Goal: Transaction & Acquisition: Book appointment/travel/reservation

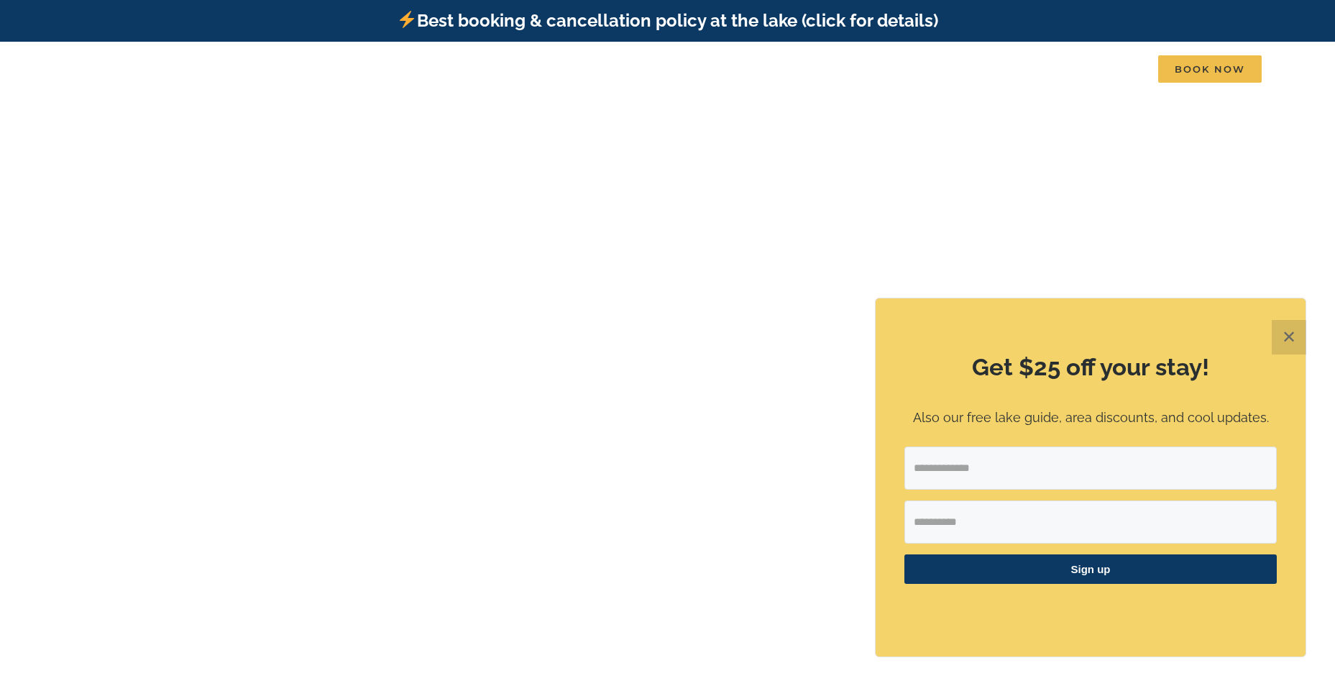
click at [1297, 341] on button "✕" at bounding box center [1288, 337] width 34 height 34
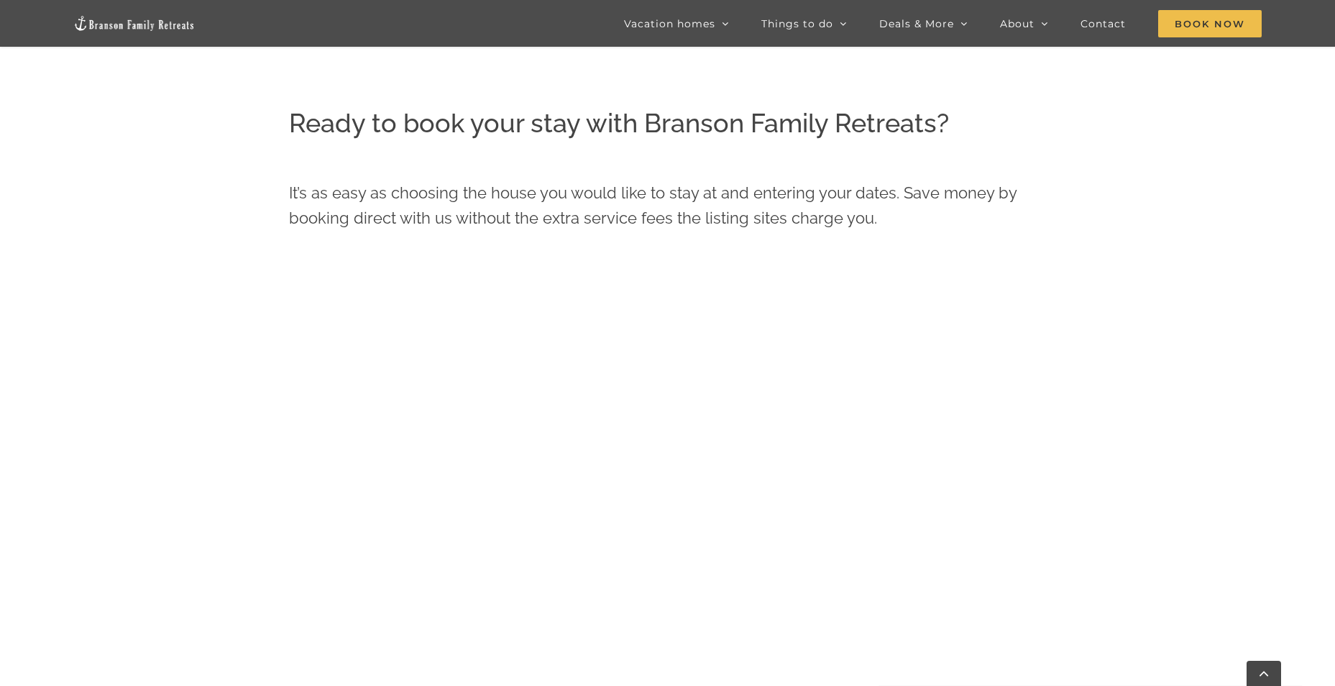
scroll to position [686, 0]
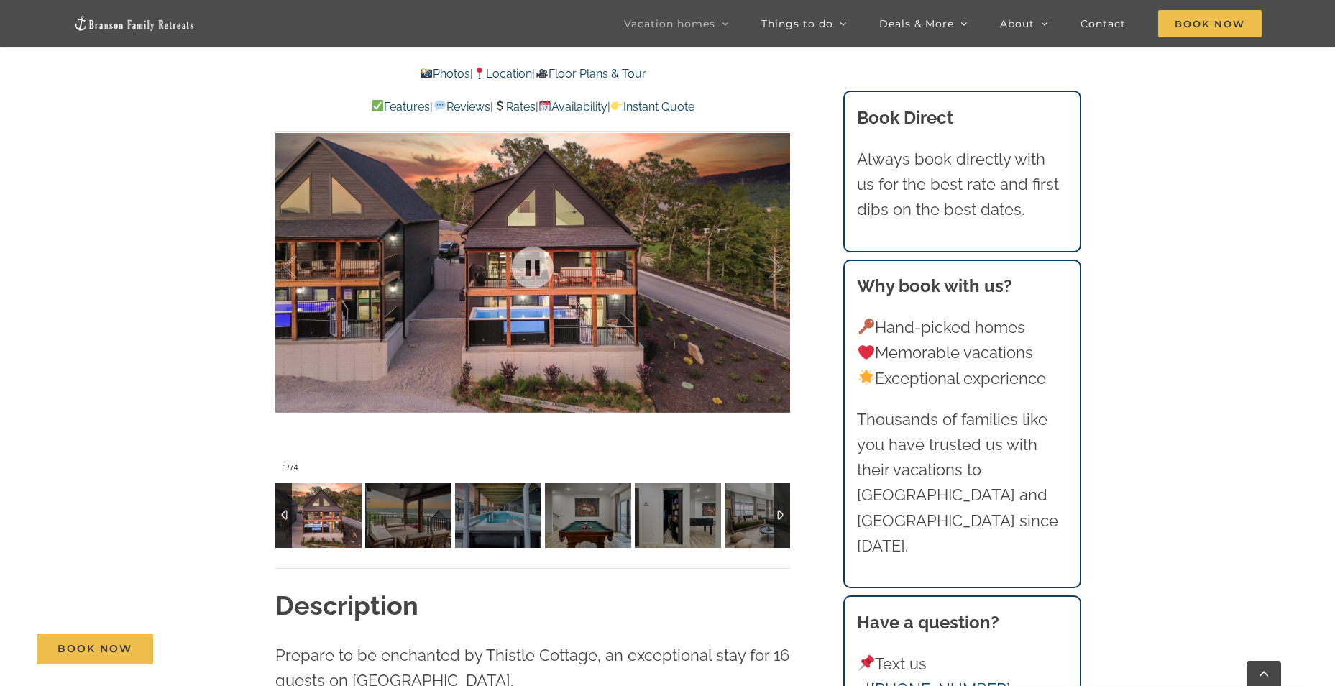
scroll to position [1437, 0]
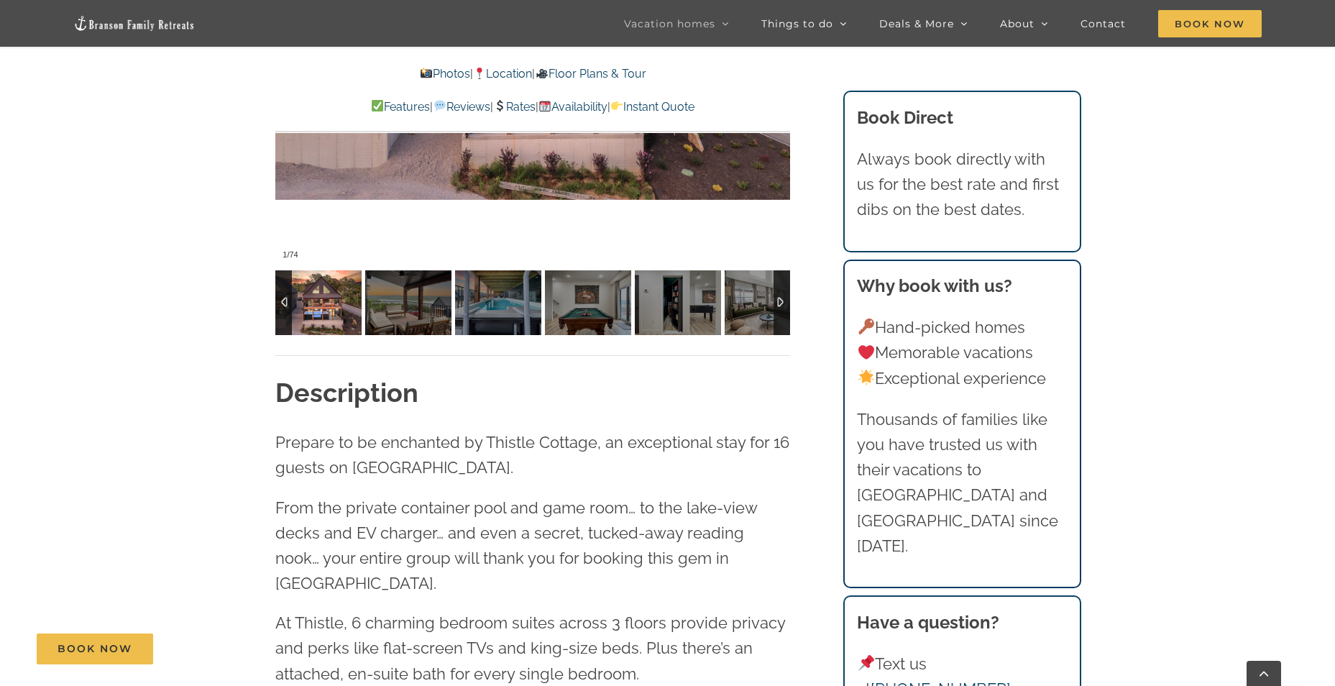
click at [318, 308] on img at bounding box center [318, 302] width 86 height 65
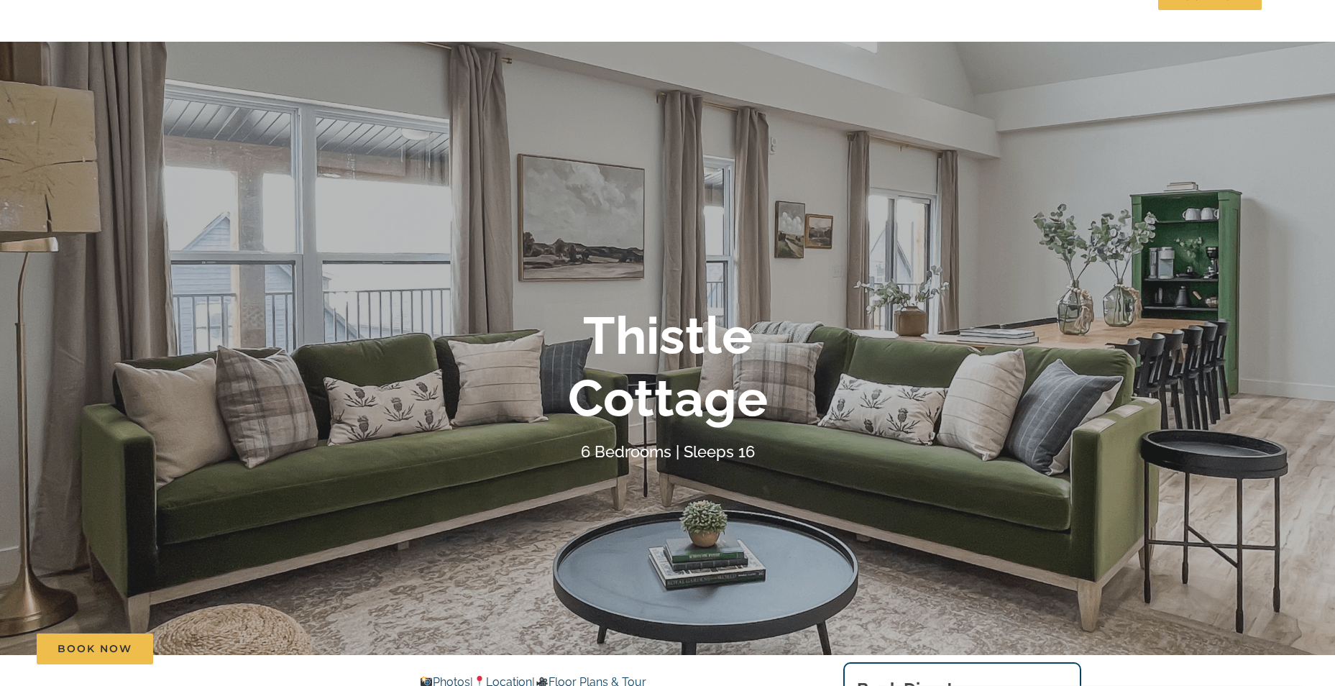
scroll to position [0, 0]
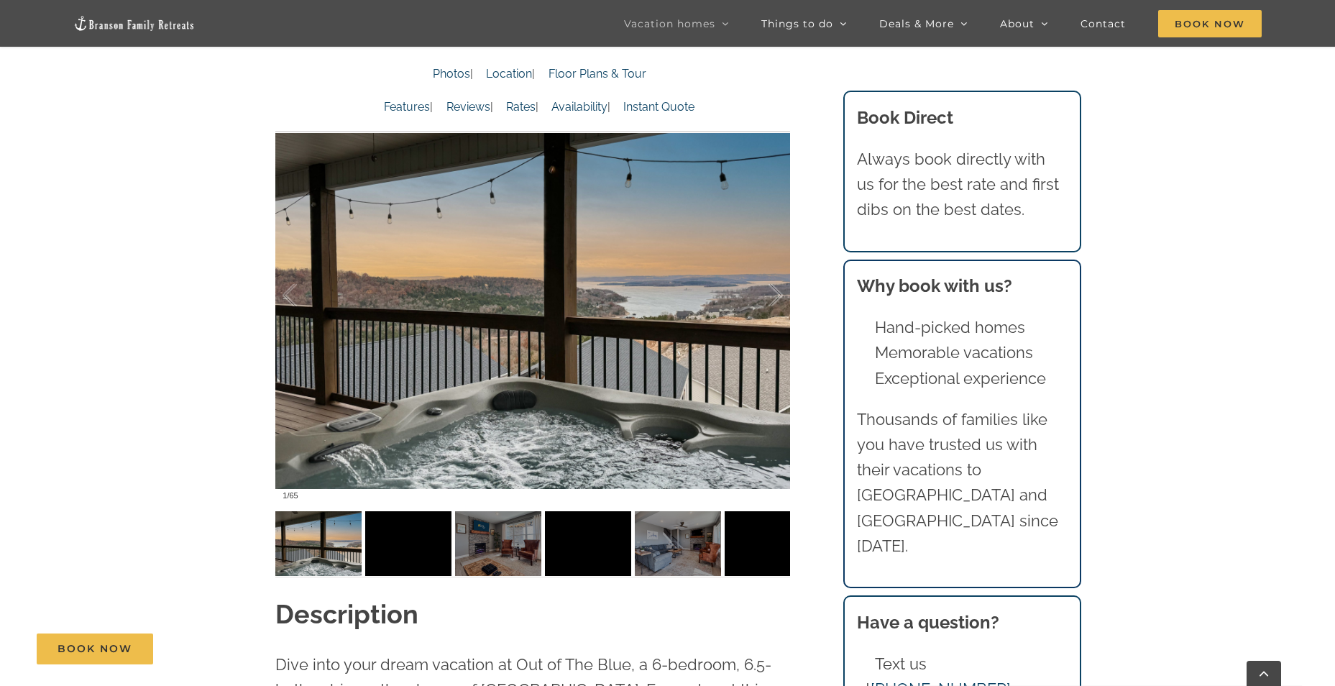
scroll to position [1078, 0]
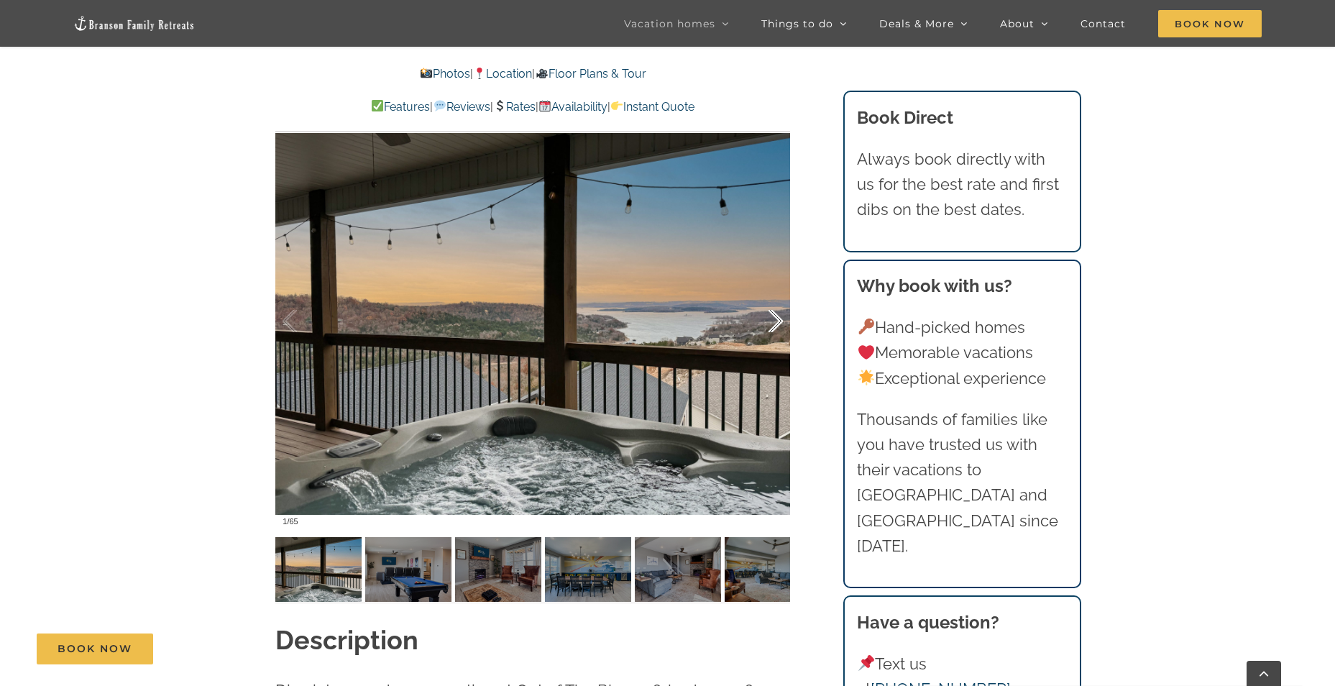
click at [770, 325] on div at bounding box center [760, 321] width 45 height 89
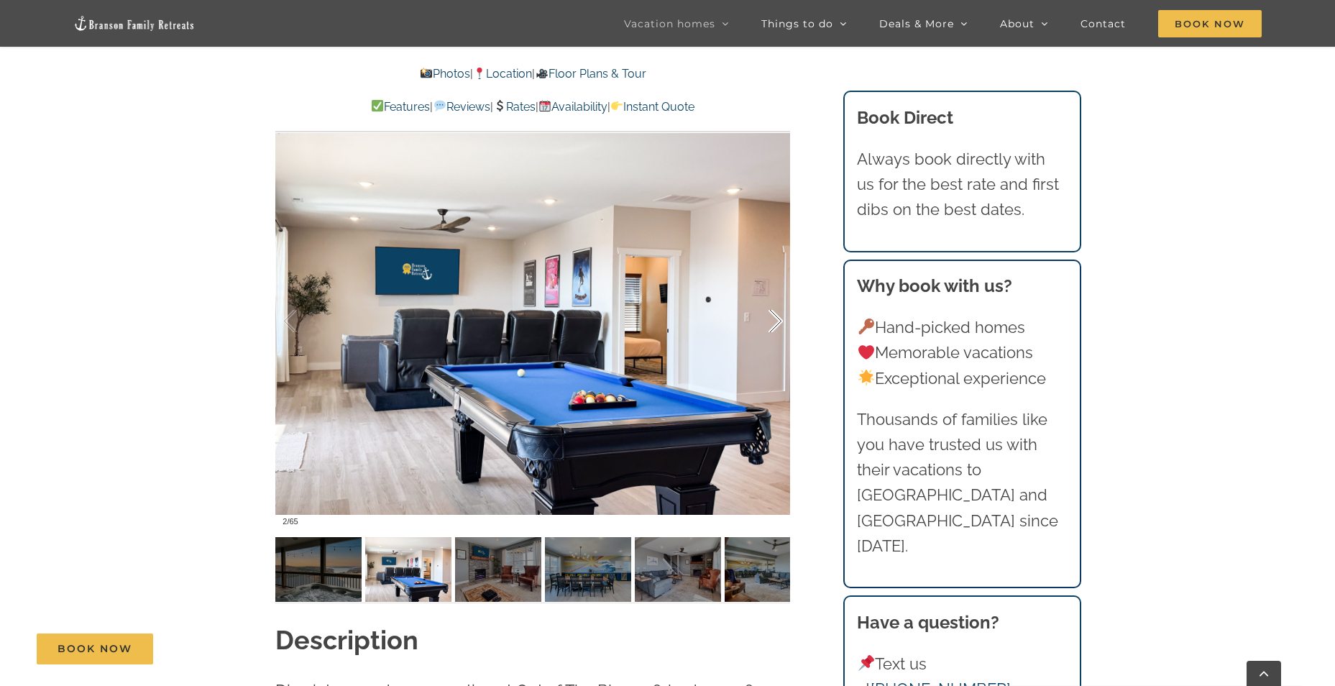
click at [773, 322] on div at bounding box center [760, 321] width 45 height 89
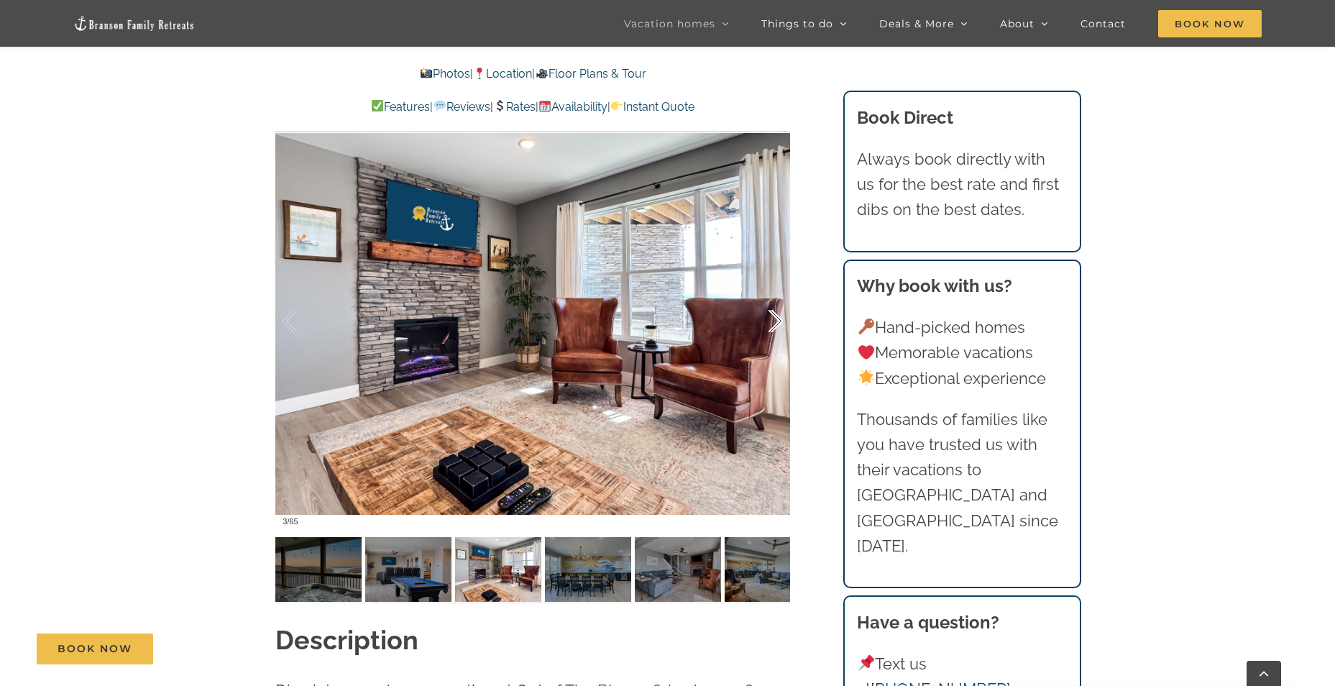
click at [773, 322] on div at bounding box center [760, 321] width 45 height 89
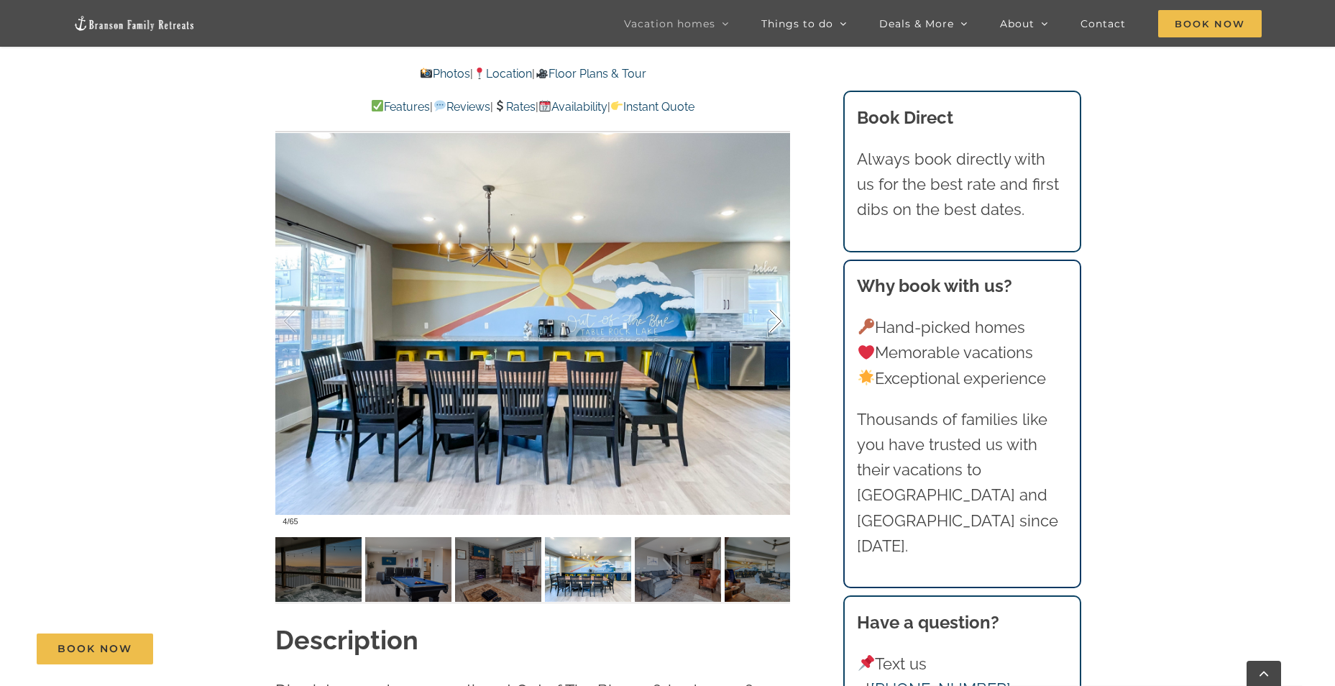
click at [773, 322] on div at bounding box center [760, 321] width 45 height 89
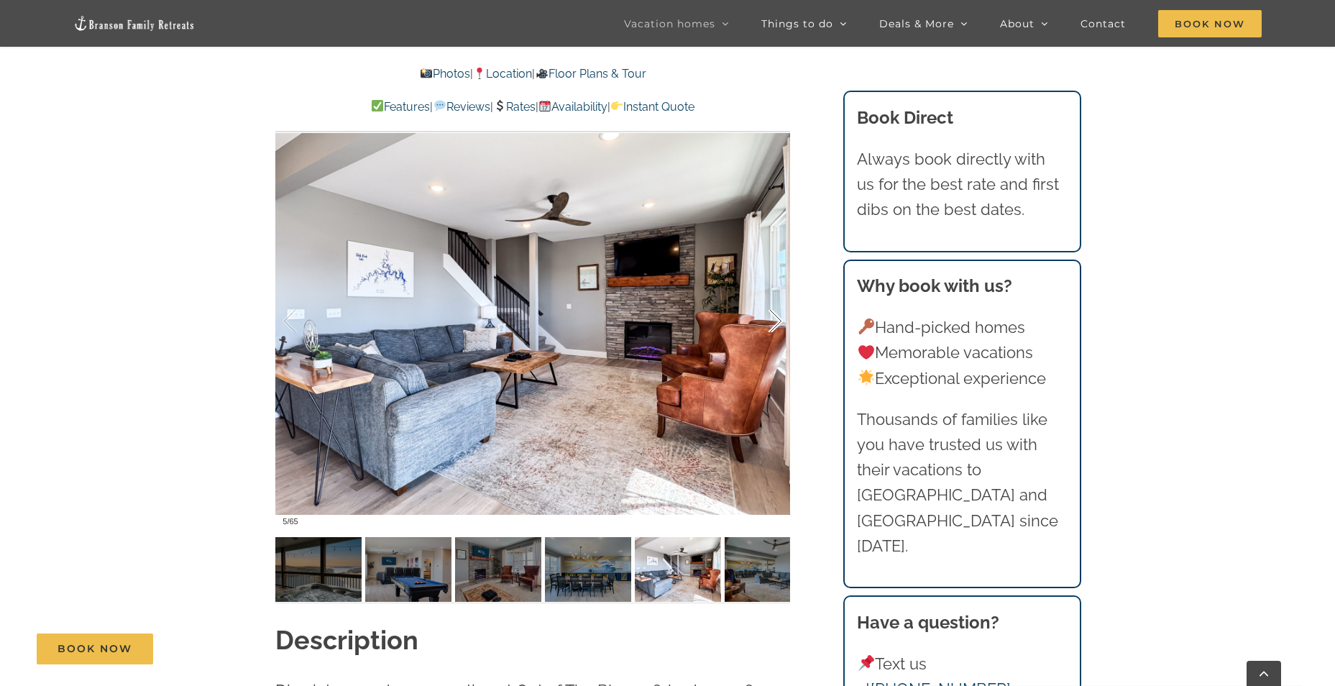
click at [773, 322] on div at bounding box center [760, 321] width 45 height 89
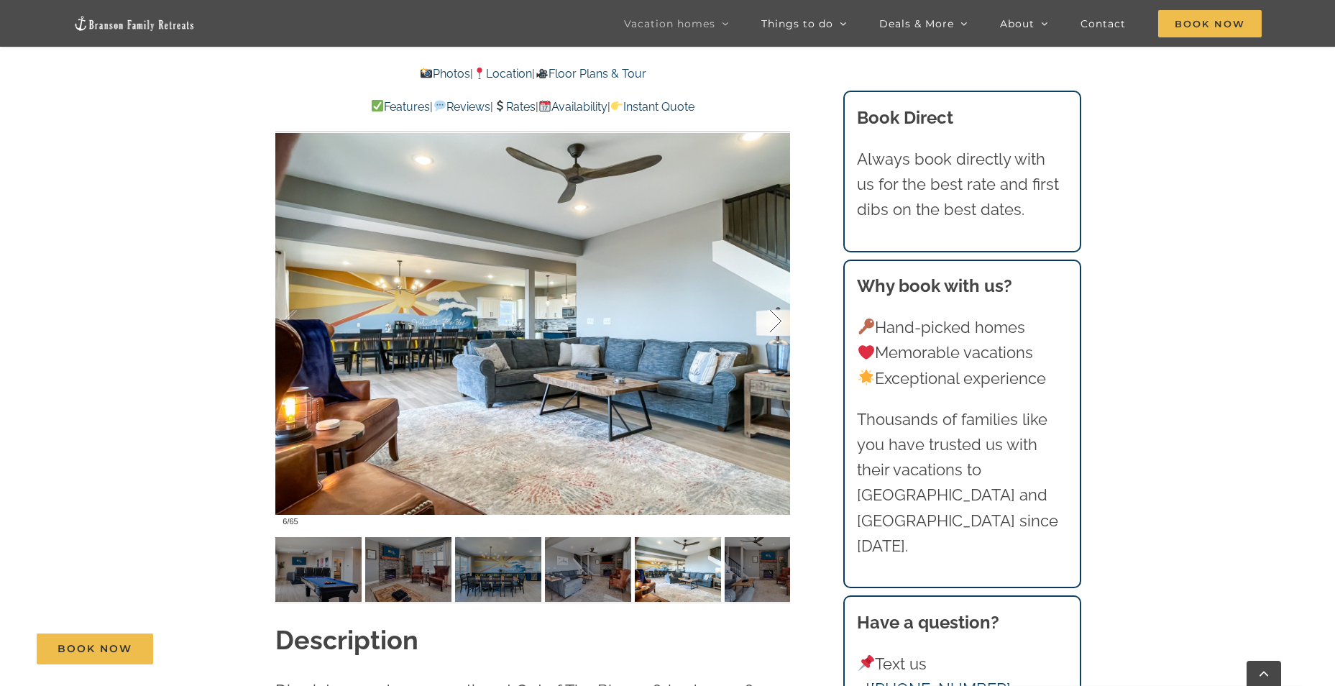
click at [773, 322] on div at bounding box center [760, 321] width 45 height 89
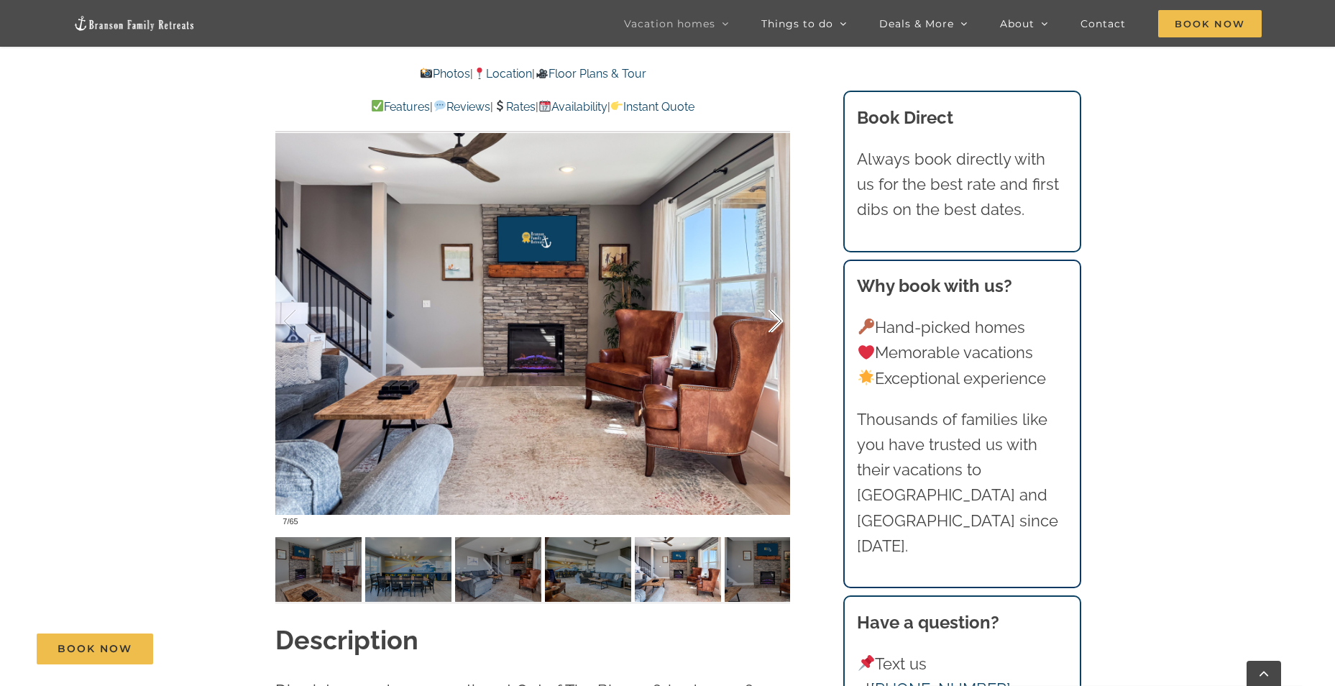
click at [773, 322] on div at bounding box center [760, 321] width 45 height 89
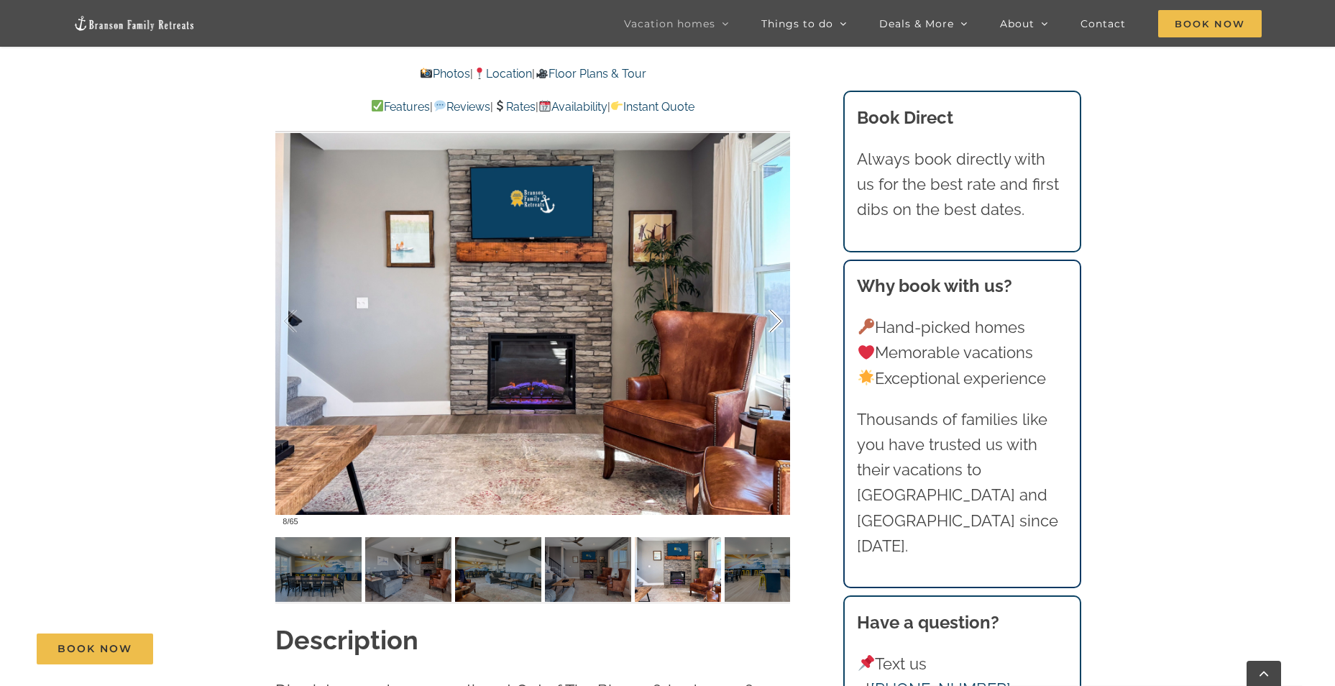
click at [773, 322] on div at bounding box center [760, 321] width 45 height 89
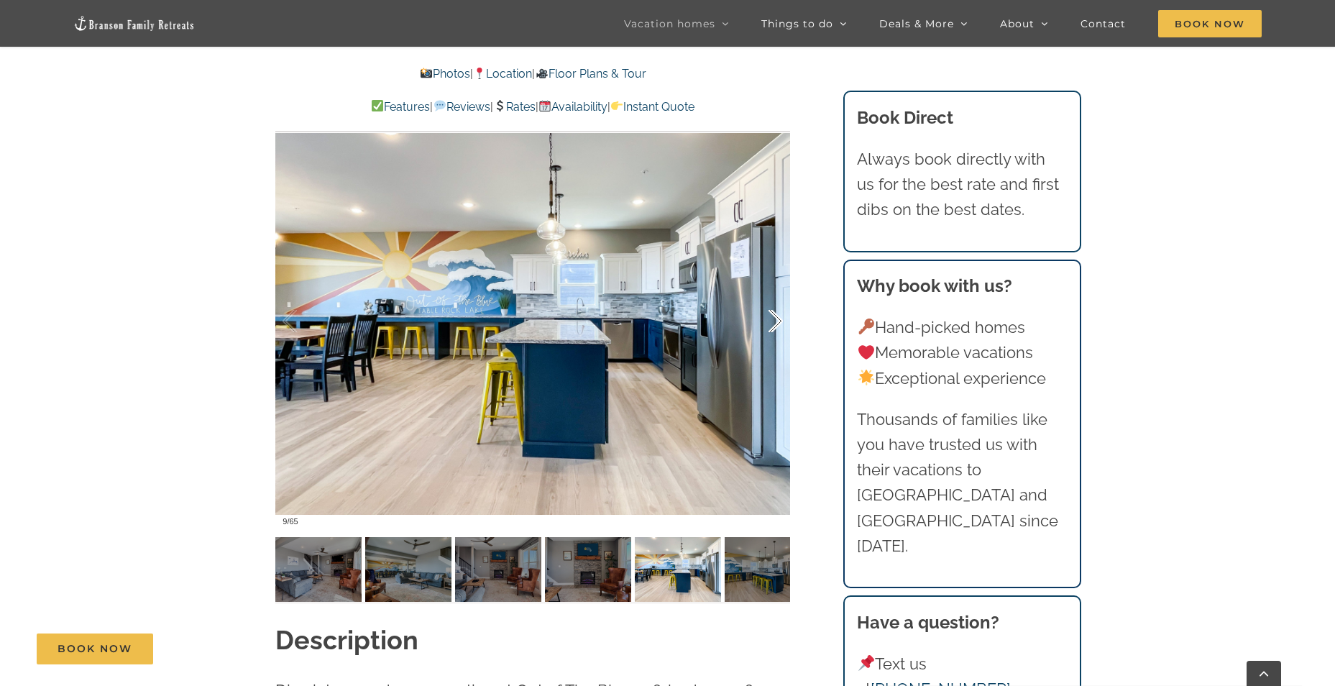
click at [773, 322] on div at bounding box center [760, 321] width 45 height 89
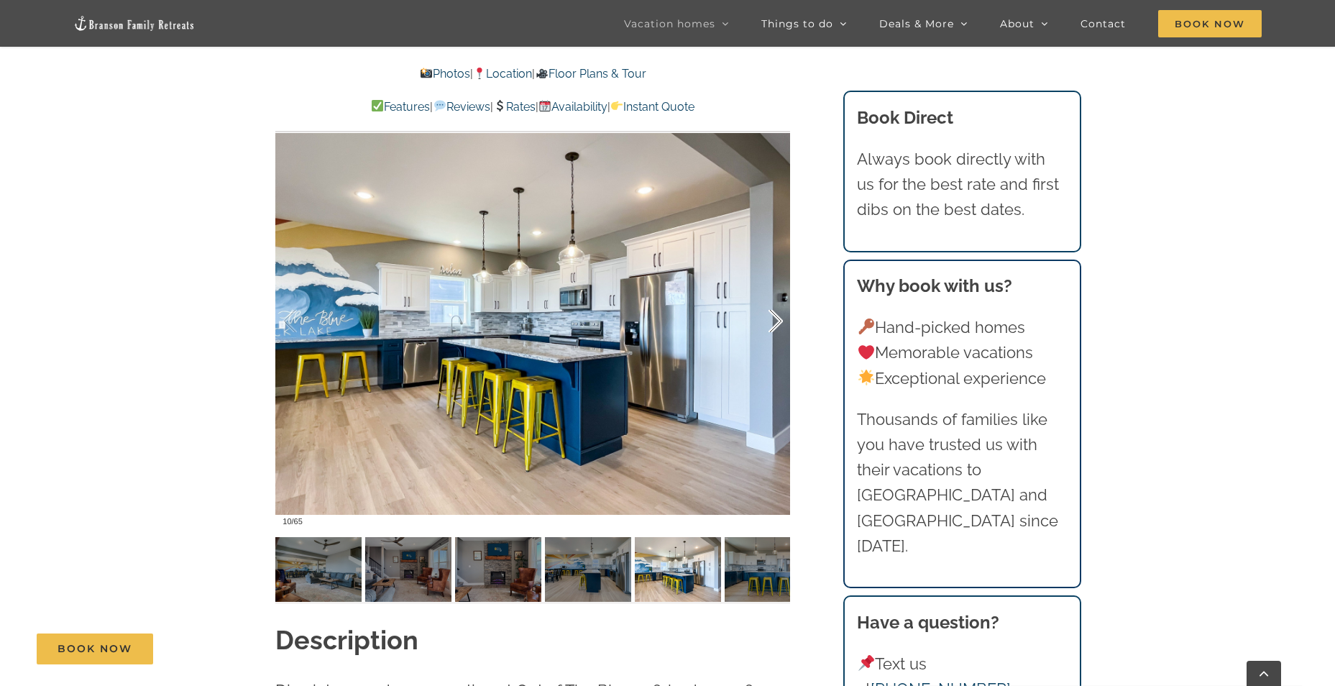
click at [773, 322] on div at bounding box center [760, 321] width 45 height 89
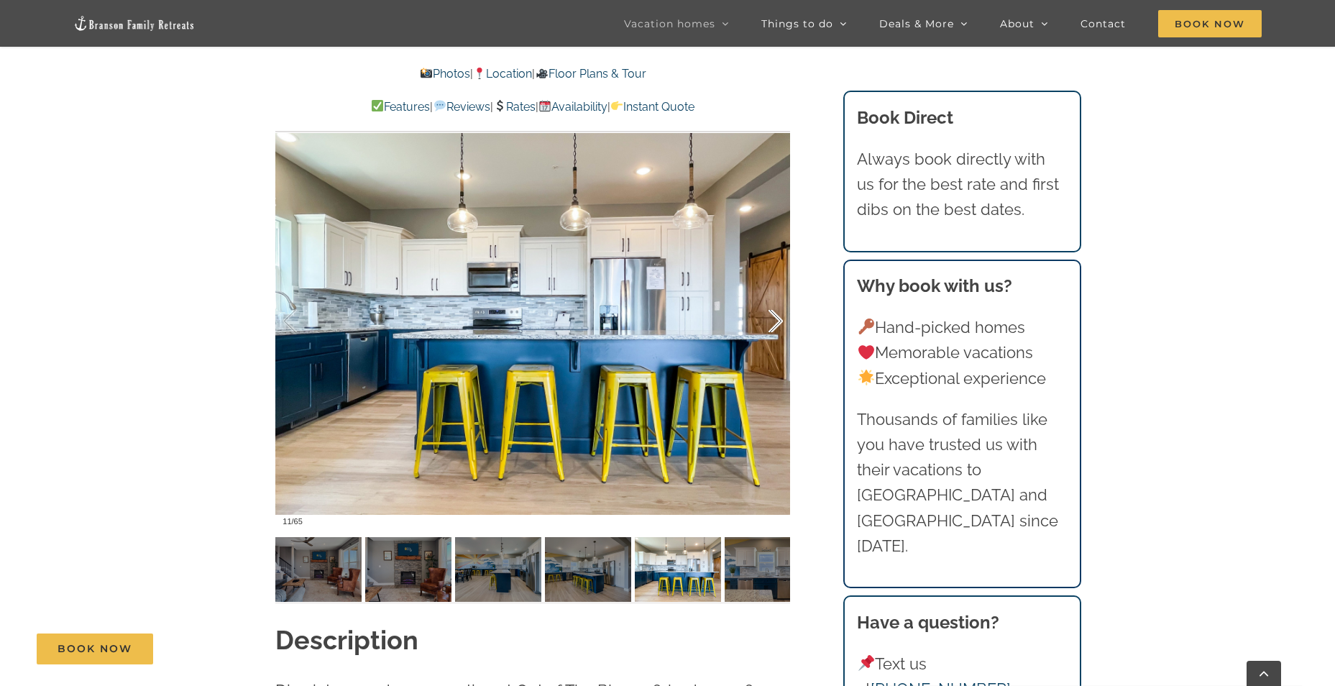
click at [773, 322] on div at bounding box center [760, 321] width 45 height 89
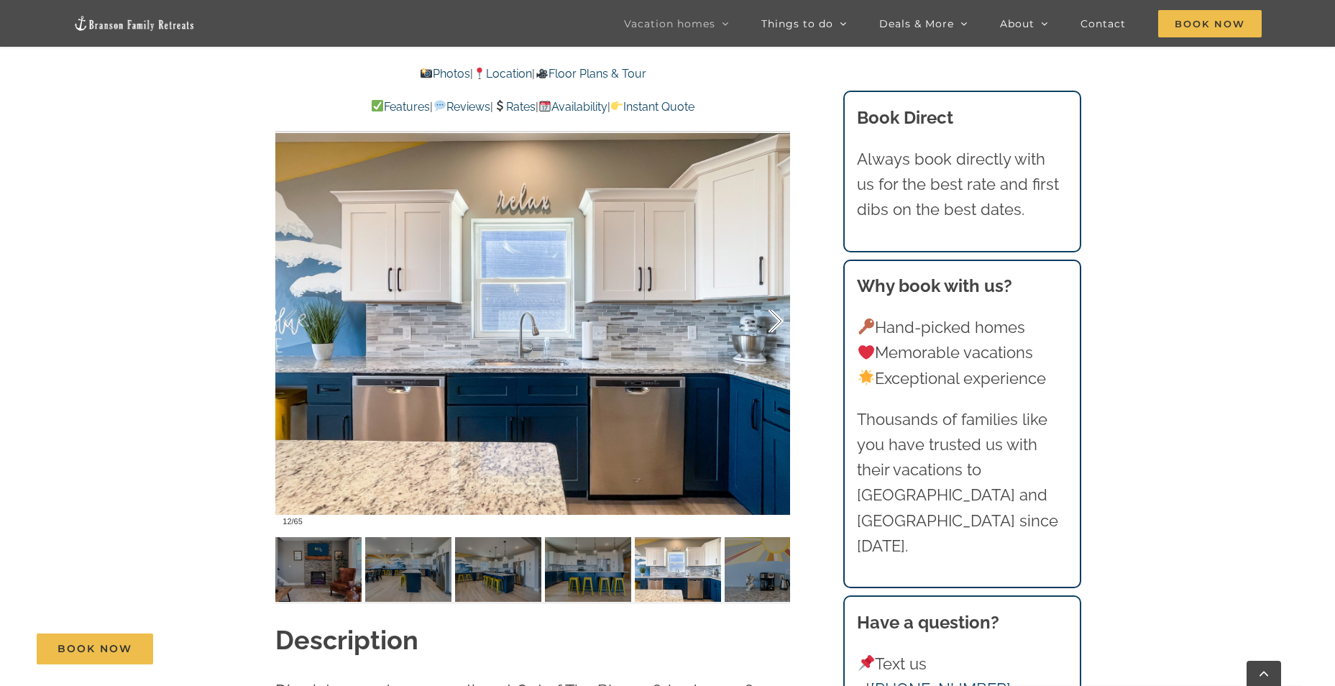
click at [773, 322] on div at bounding box center [760, 321] width 45 height 89
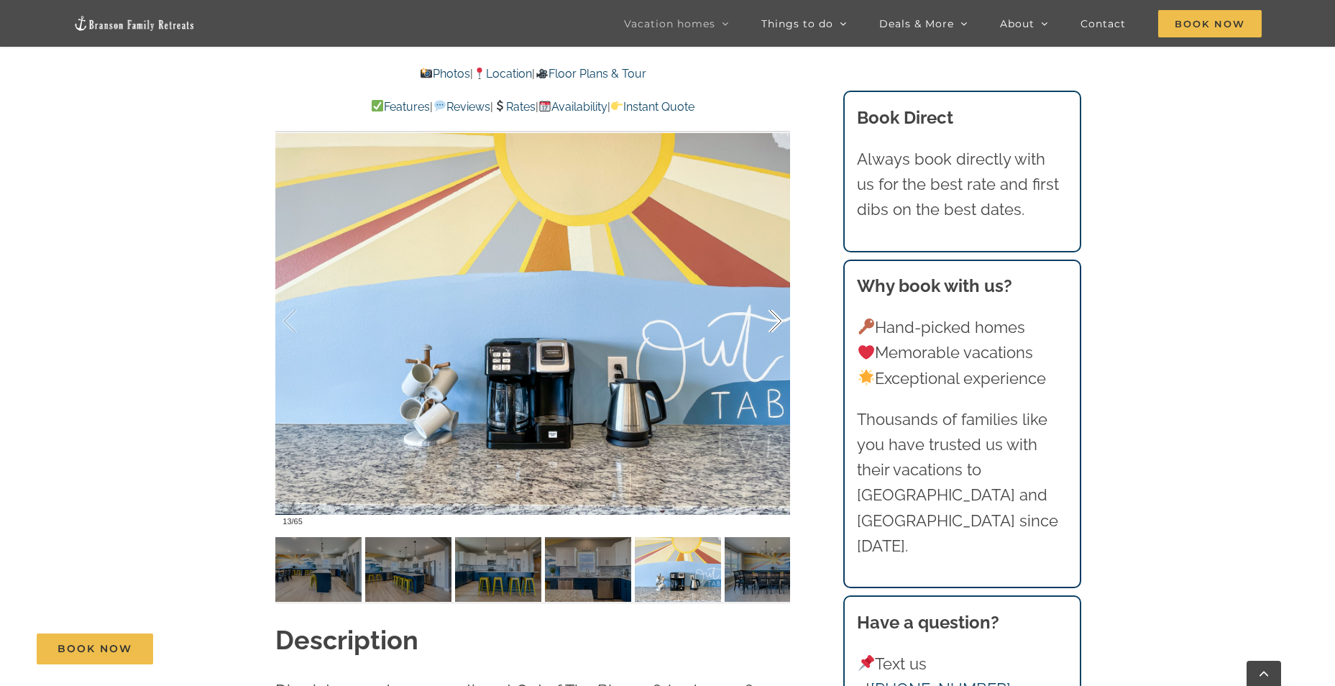
click at [773, 322] on div at bounding box center [760, 321] width 45 height 89
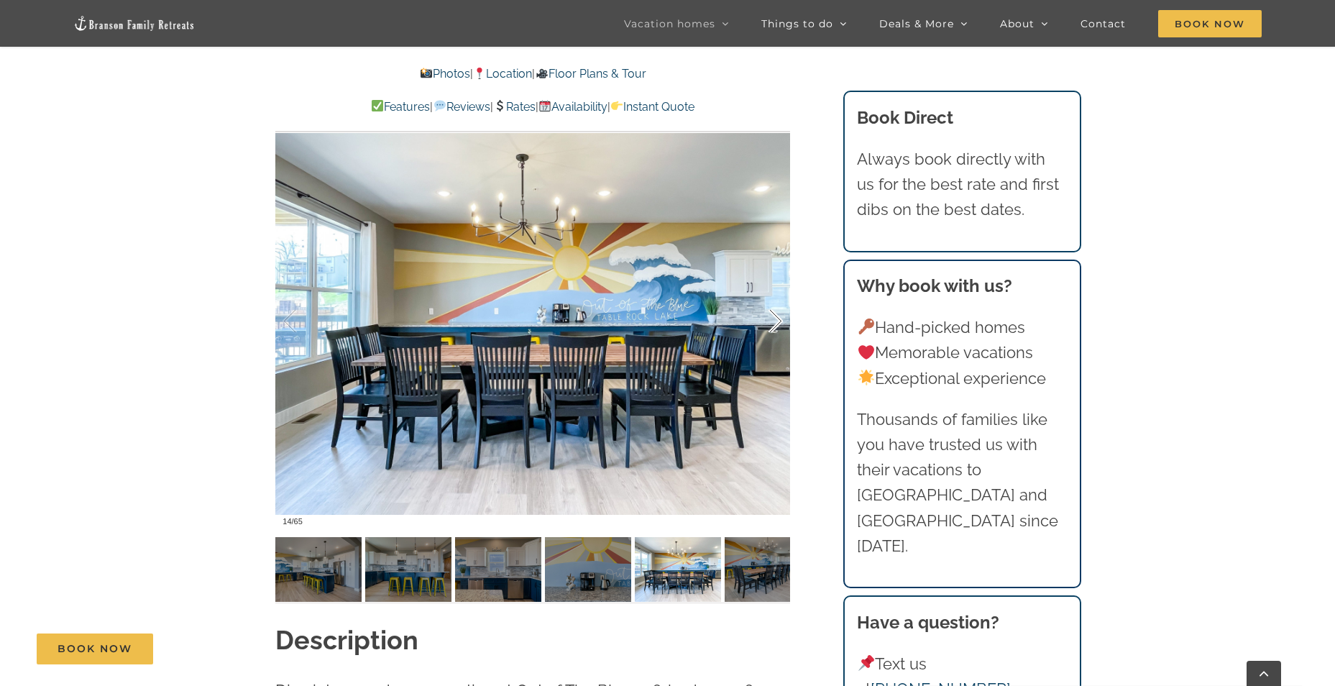
click at [773, 322] on div at bounding box center [760, 321] width 45 height 89
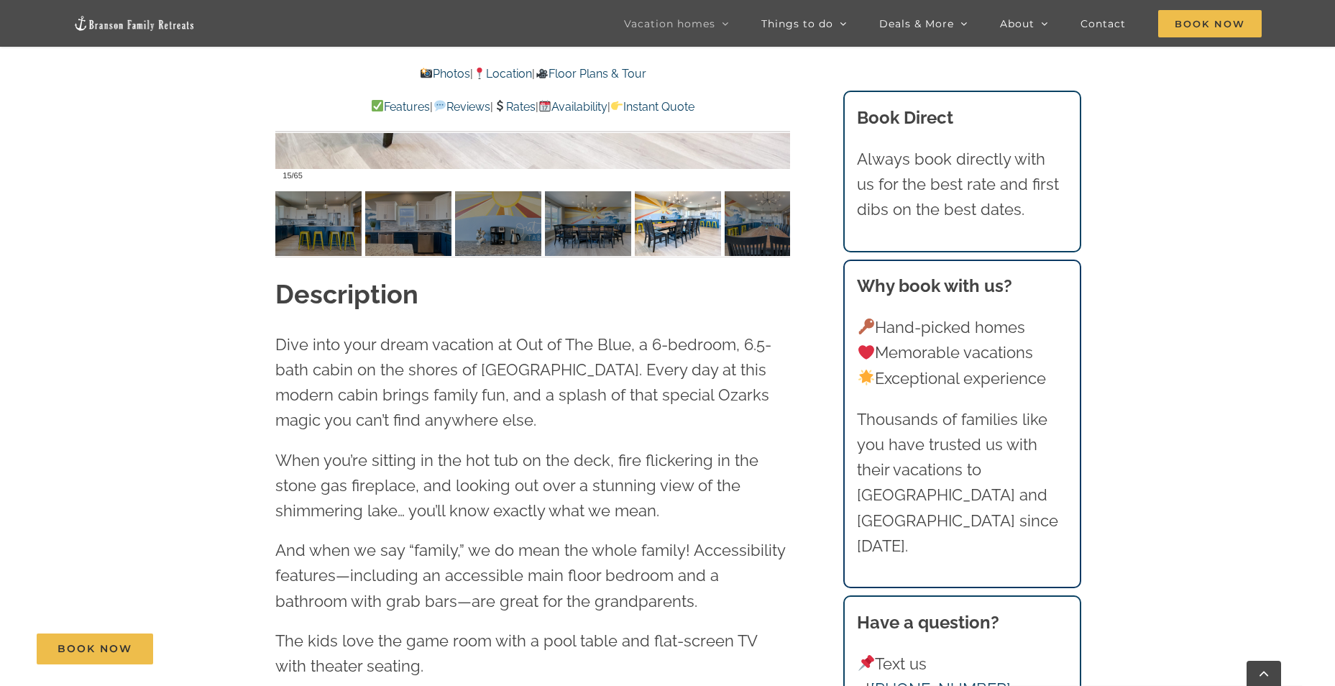
scroll to position [1437, 0]
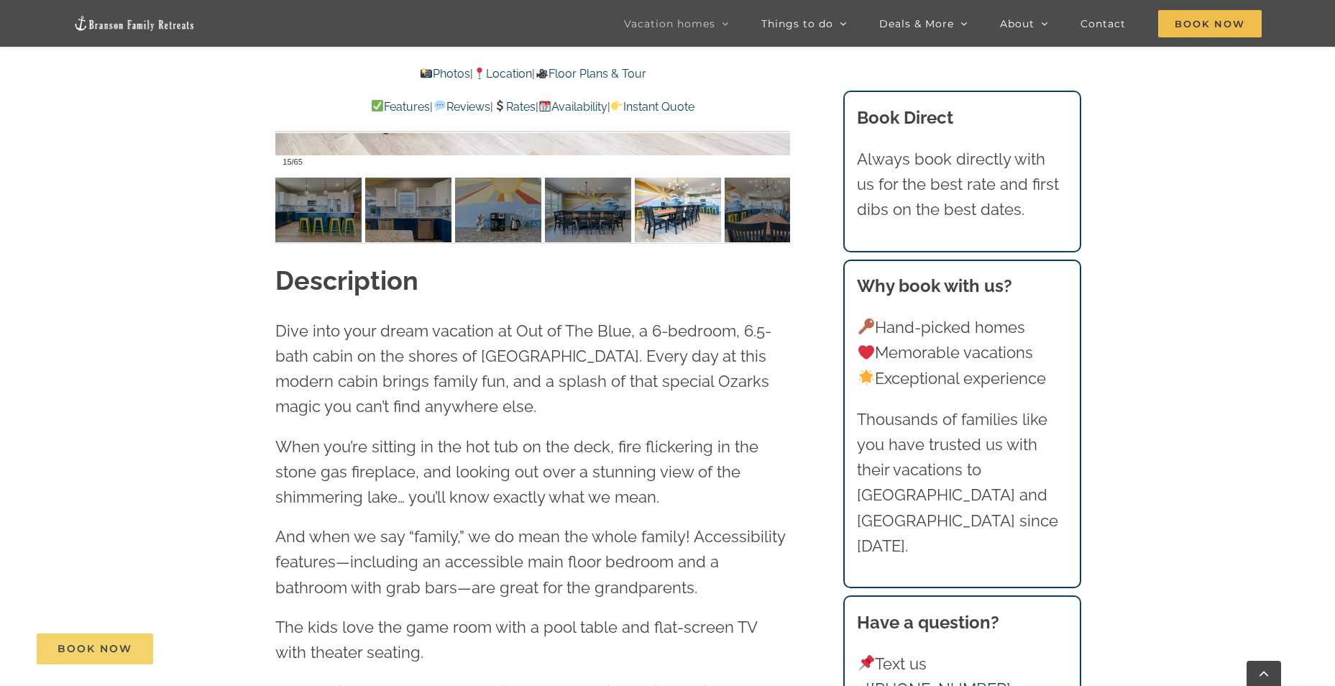
click at [135, 654] on link "Book Now" at bounding box center [95, 648] width 116 height 31
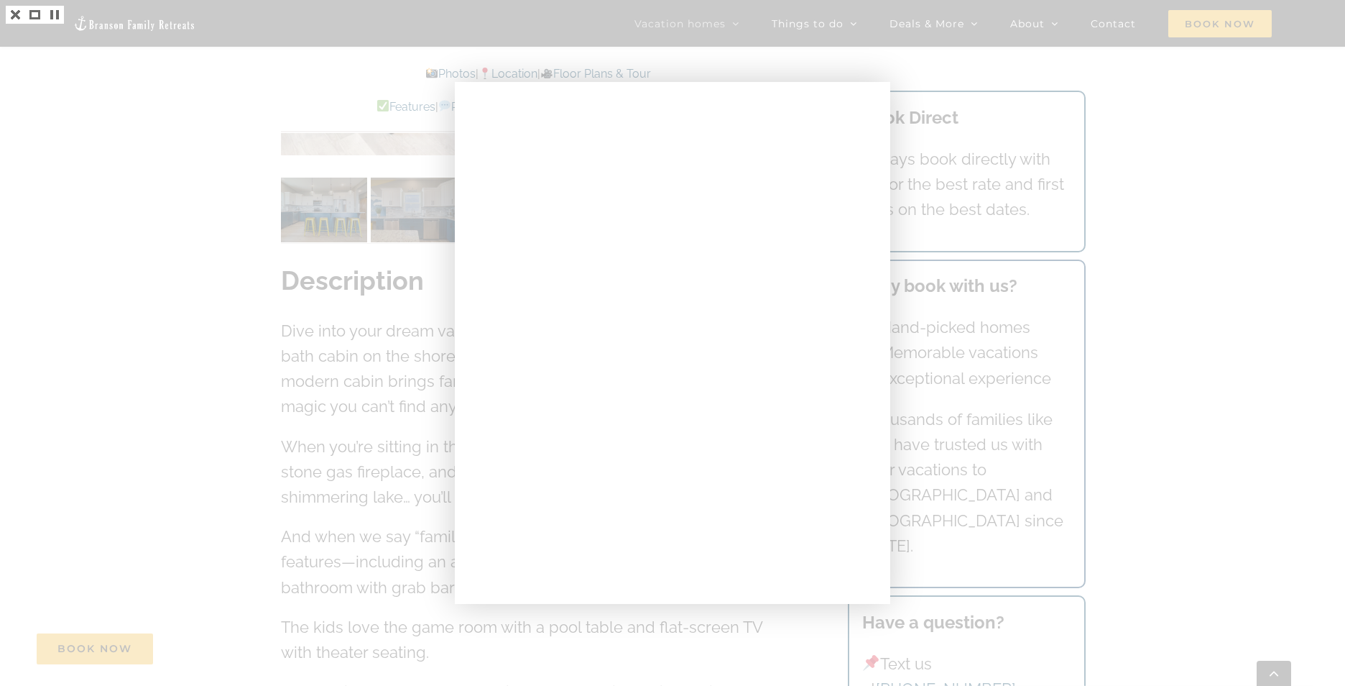
drag, startPoint x: 1205, startPoint y: 285, endPoint x: 1132, endPoint y: 300, distance: 74.0
click at [1203, 287] on div at bounding box center [672, 343] width 1345 height 686
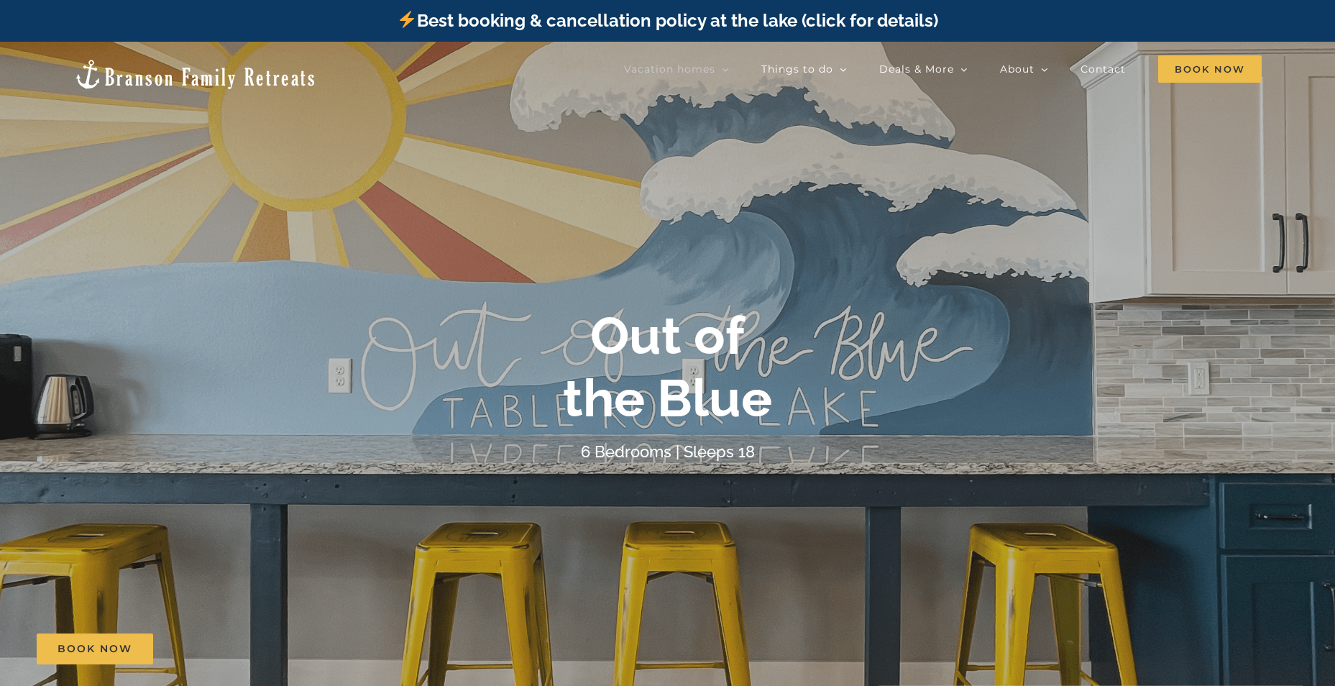
click at [613, 19] on link "Best booking & cancellation policy at the lake (click for details)" at bounding box center [667, 20] width 540 height 21
click at [1212, 68] on span "Book Now" at bounding box center [1209, 68] width 103 height 27
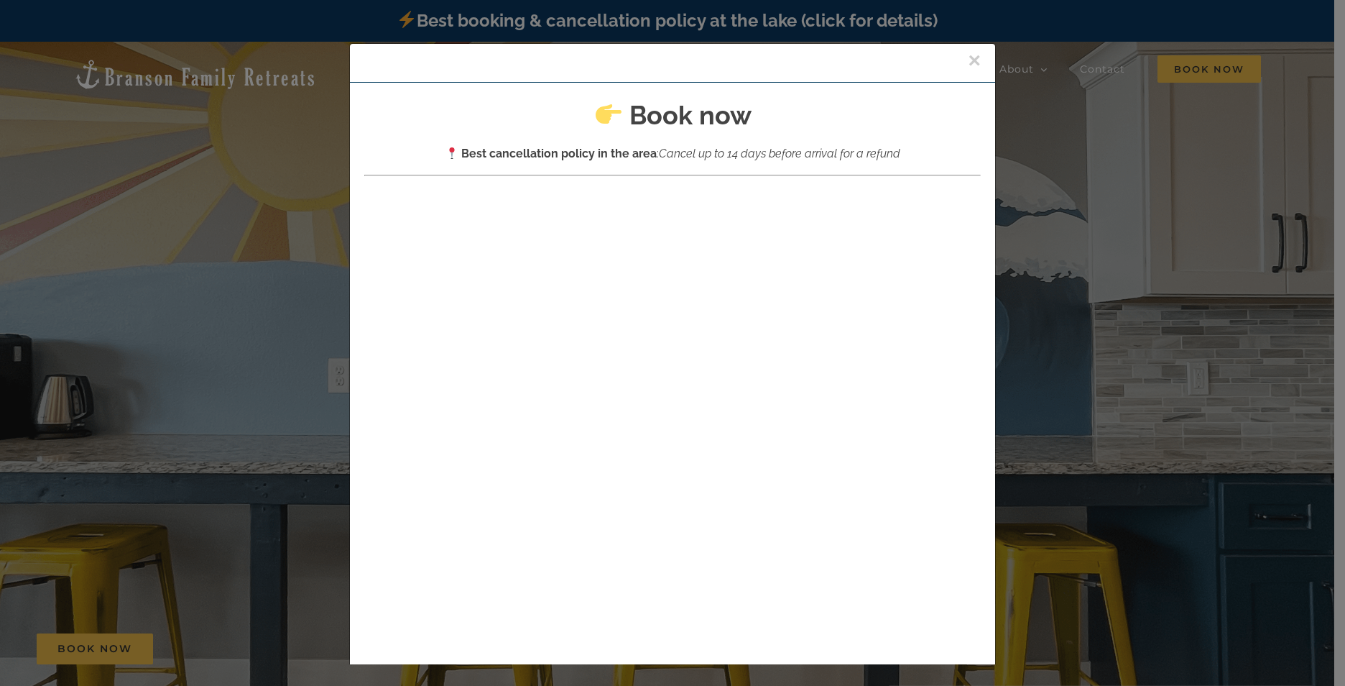
click at [968, 61] on button "×" at bounding box center [974, 61] width 13 height 22
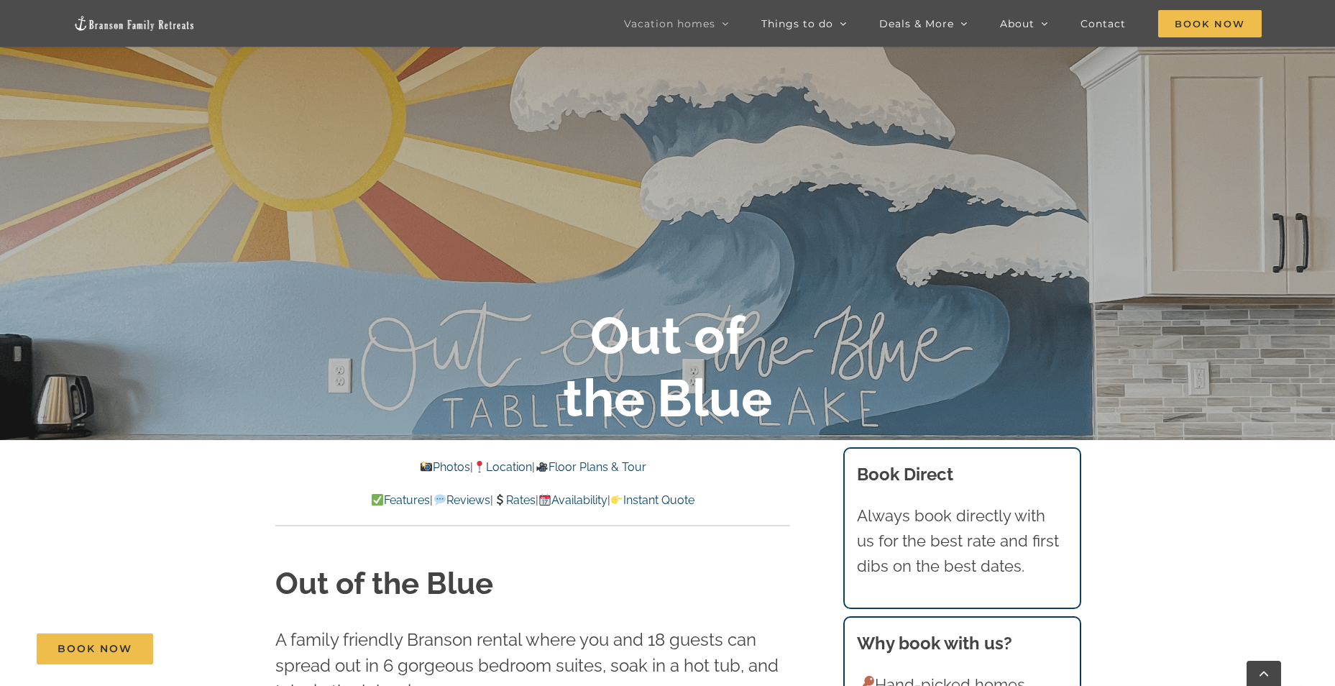
scroll to position [503, 0]
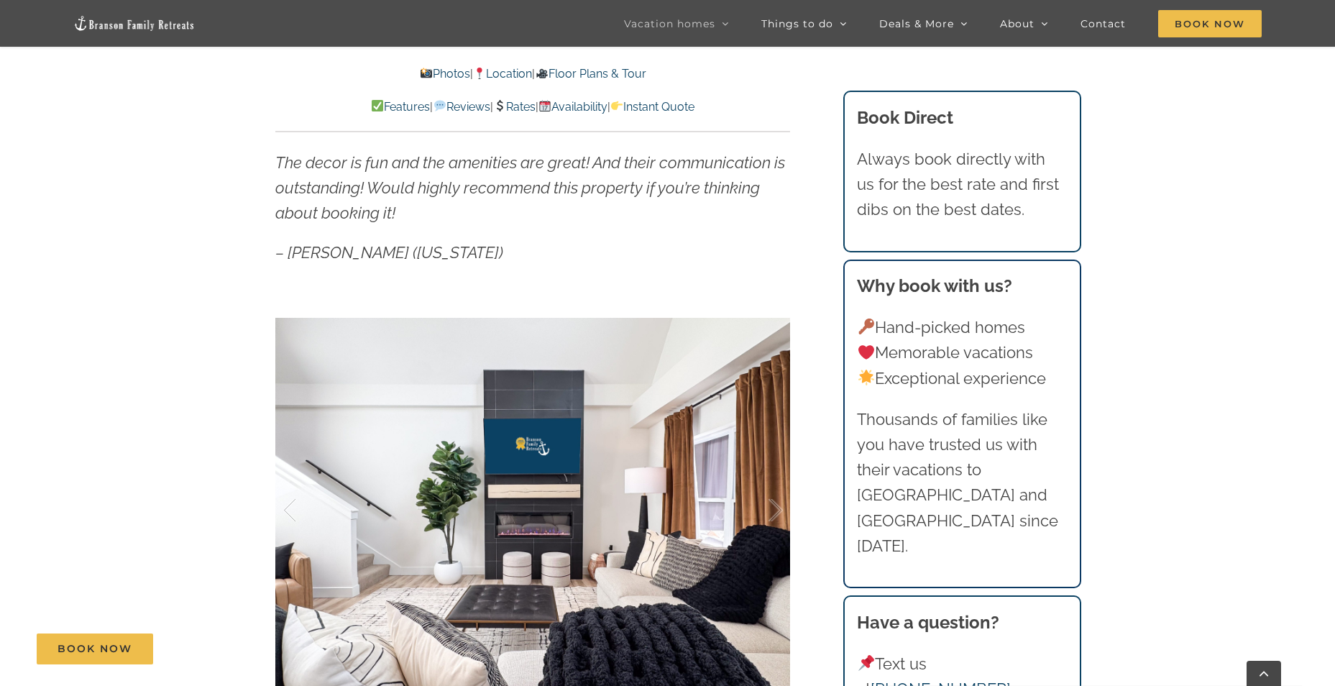
scroll to position [1222, 0]
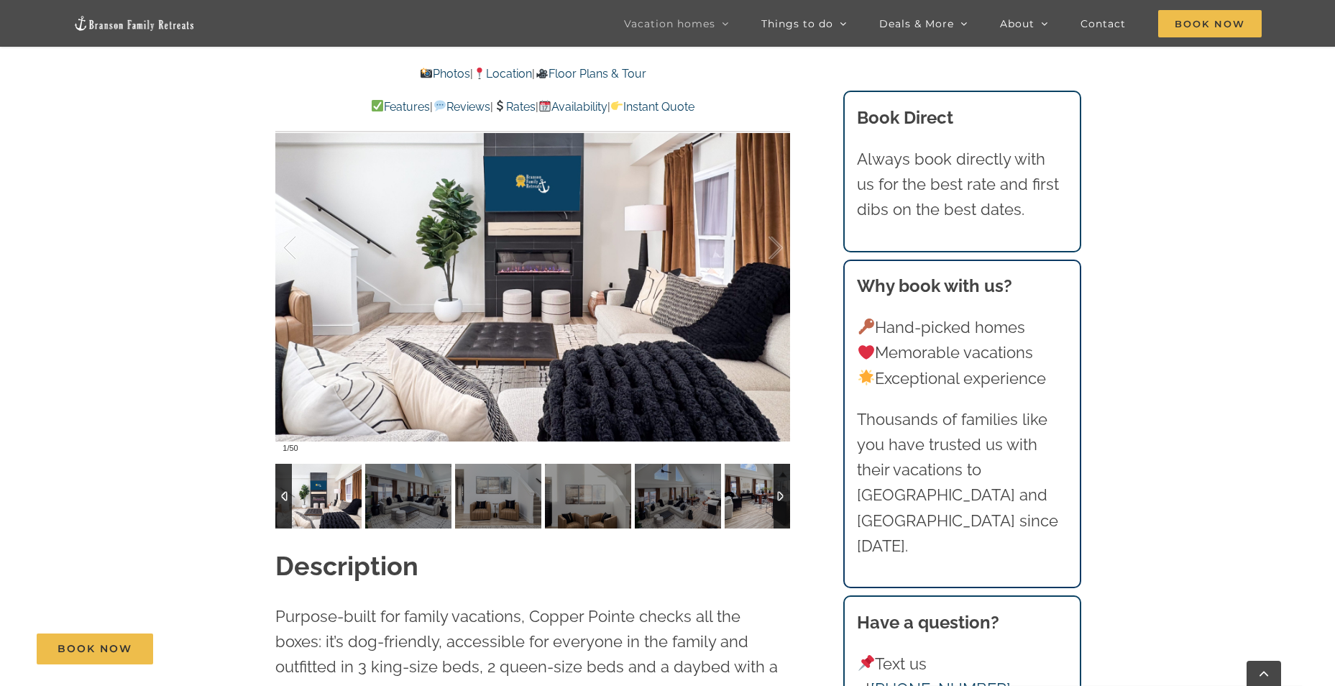
click at [777, 493] on div at bounding box center [781, 496] width 17 height 65
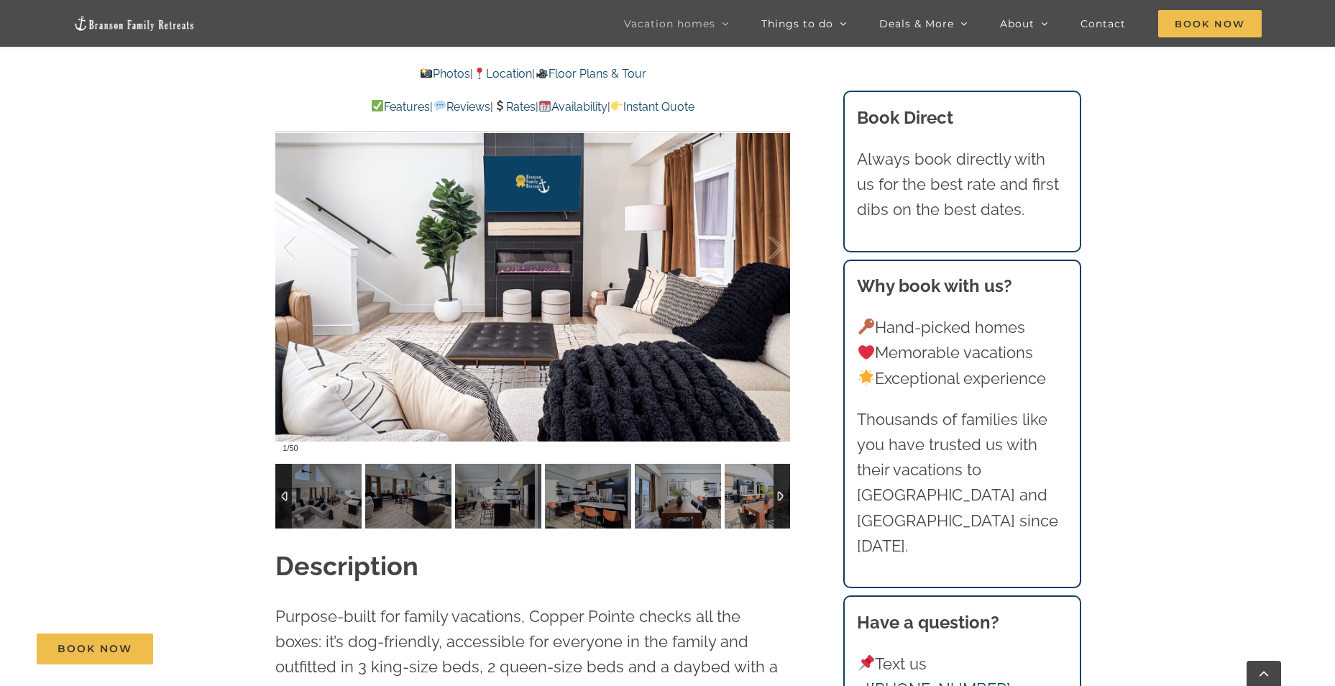
click at [648, 508] on img at bounding box center [678, 496] width 86 height 65
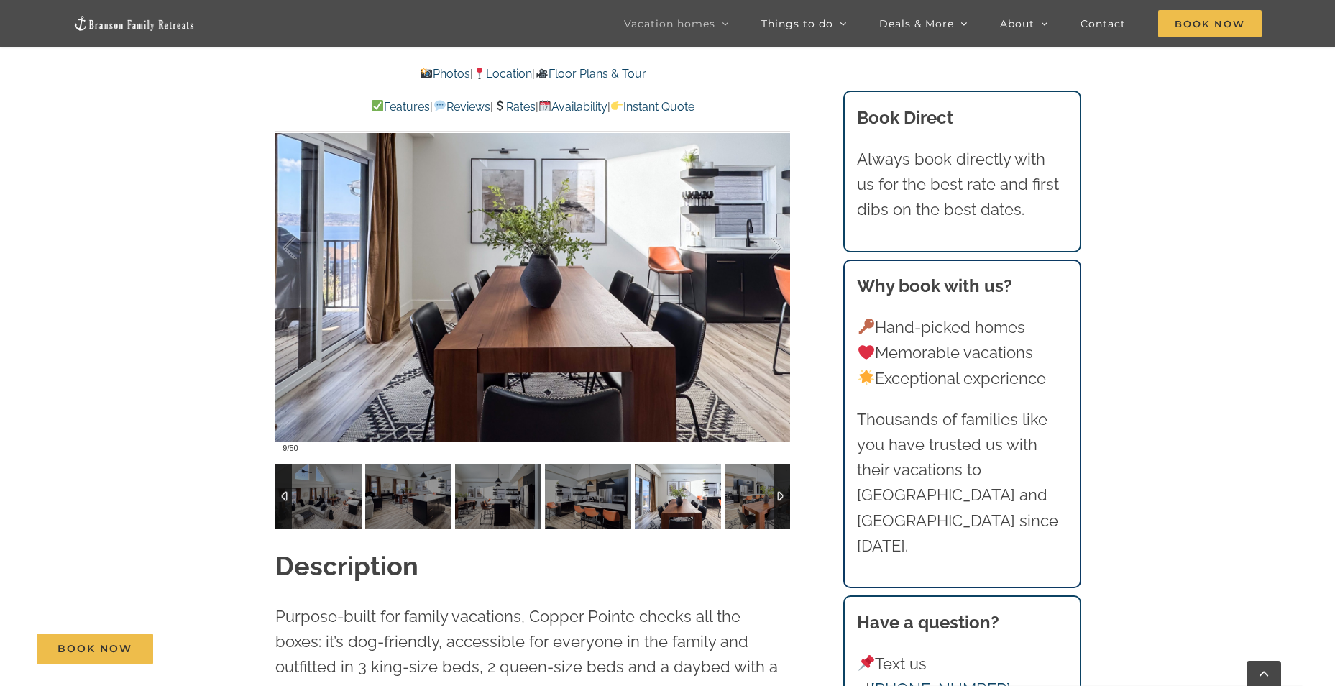
click at [780, 494] on div at bounding box center [781, 496] width 17 height 65
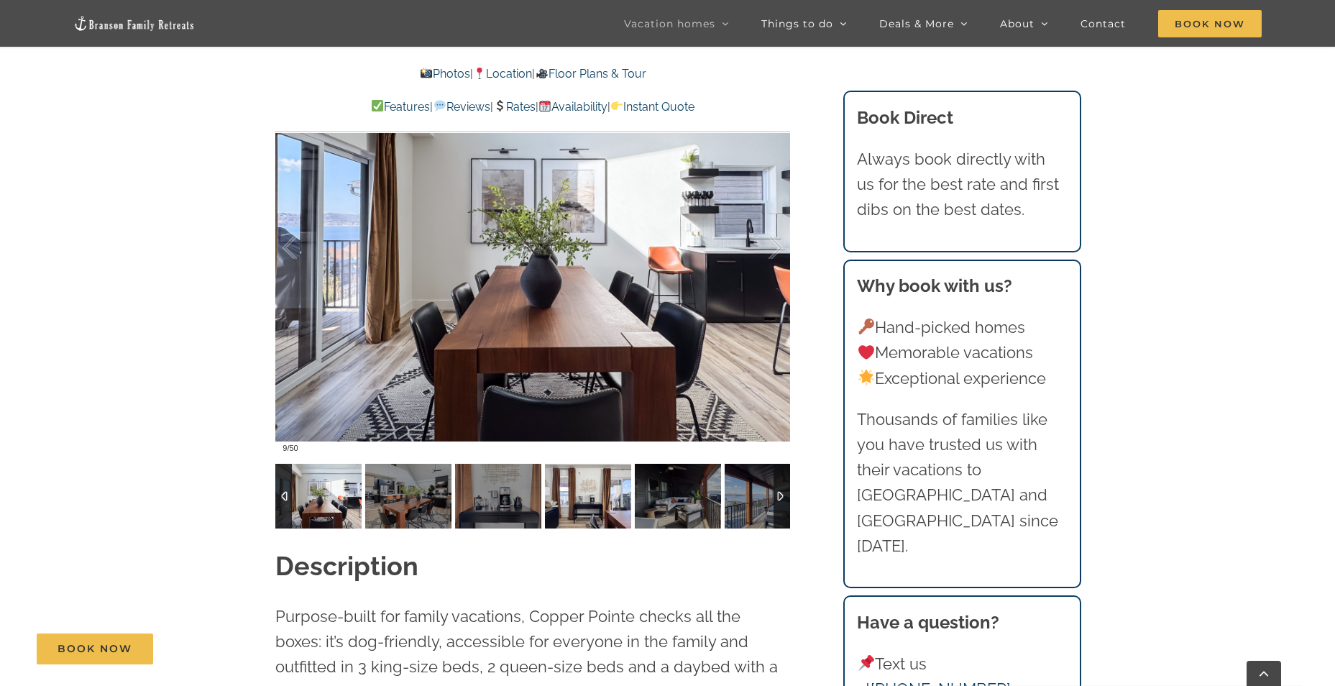
drag, startPoint x: 570, startPoint y: 502, endPoint x: 580, endPoint y: 501, distance: 10.2
click at [571, 502] on img at bounding box center [588, 496] width 86 height 65
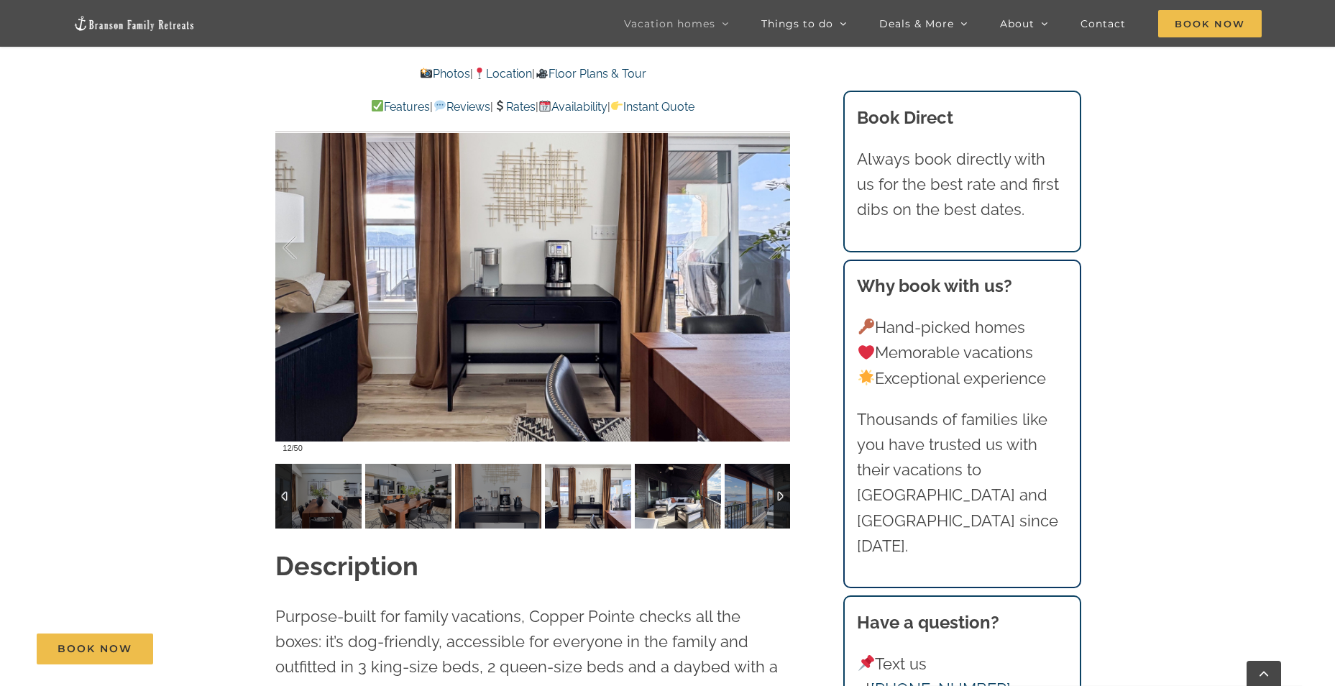
click at [680, 502] on img at bounding box center [678, 496] width 86 height 65
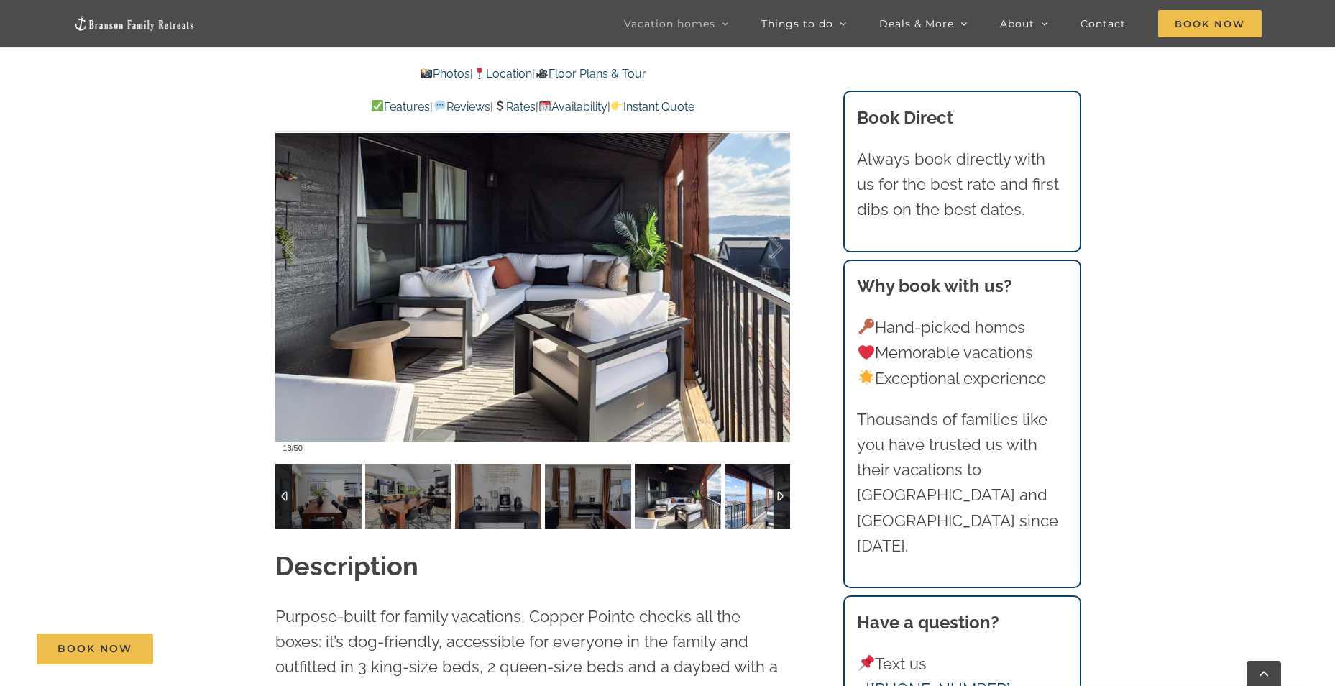
click at [747, 502] on img at bounding box center [767, 496] width 86 height 65
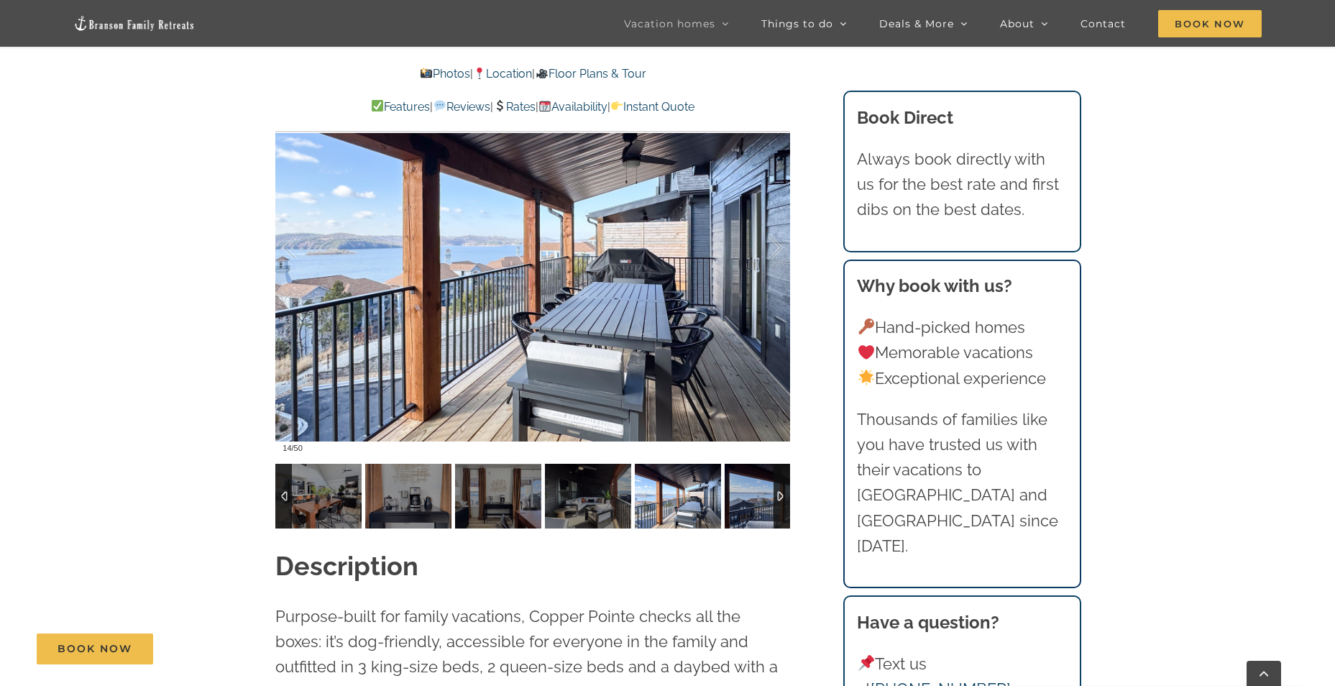
click at [775, 501] on div at bounding box center [781, 496] width 17 height 65
